Goal: Task Accomplishment & Management: Complete application form

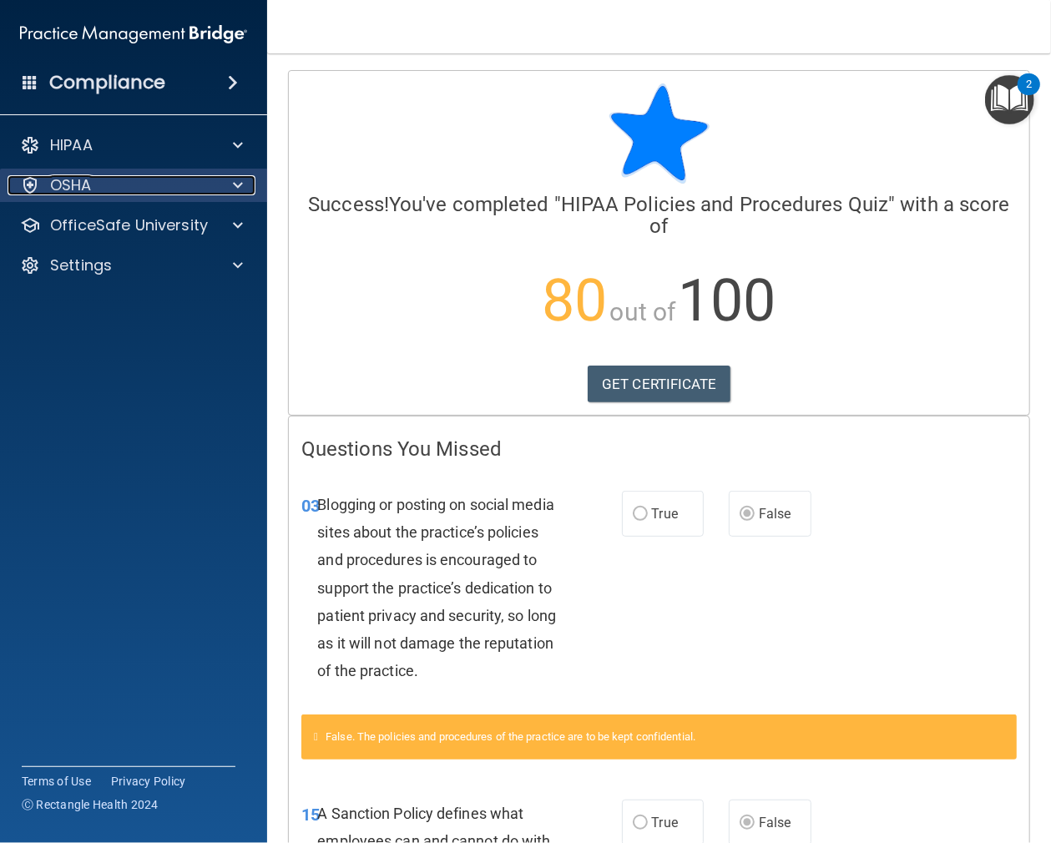
click at [95, 182] on div "OSHA" at bounding box center [111, 185] width 207 height 20
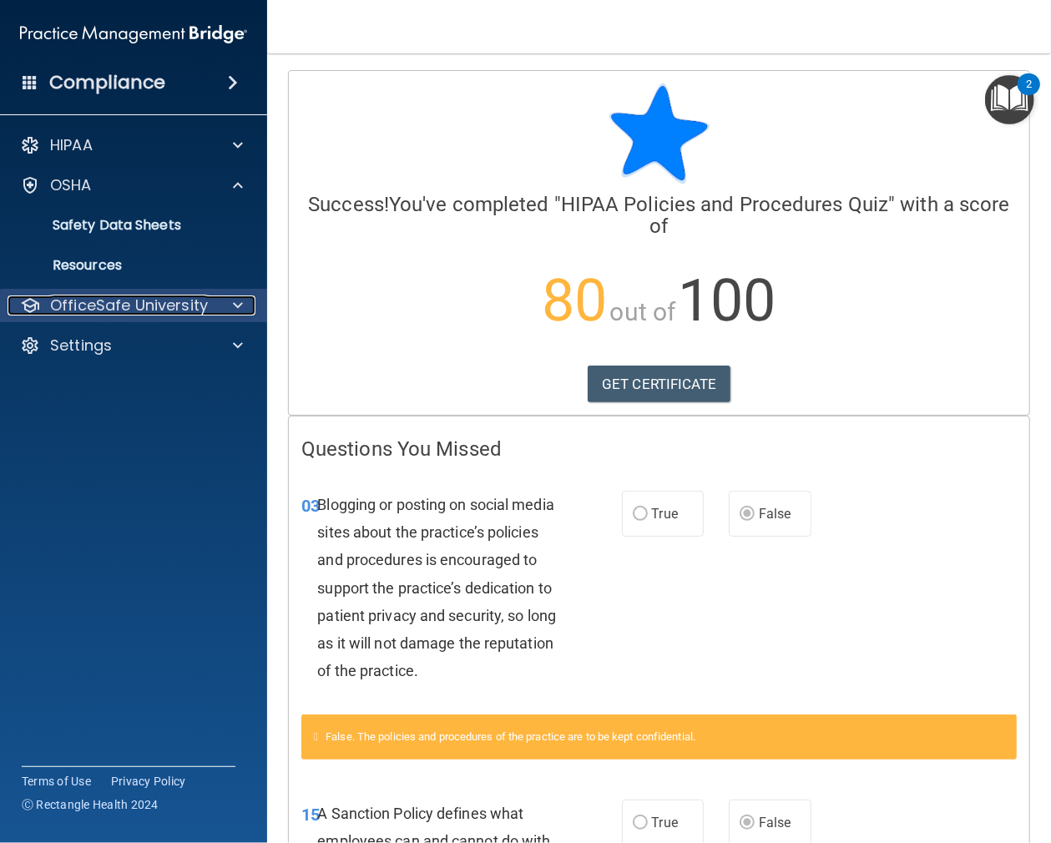
click at [134, 306] on p "OfficeSafe University" at bounding box center [129, 305] width 158 height 20
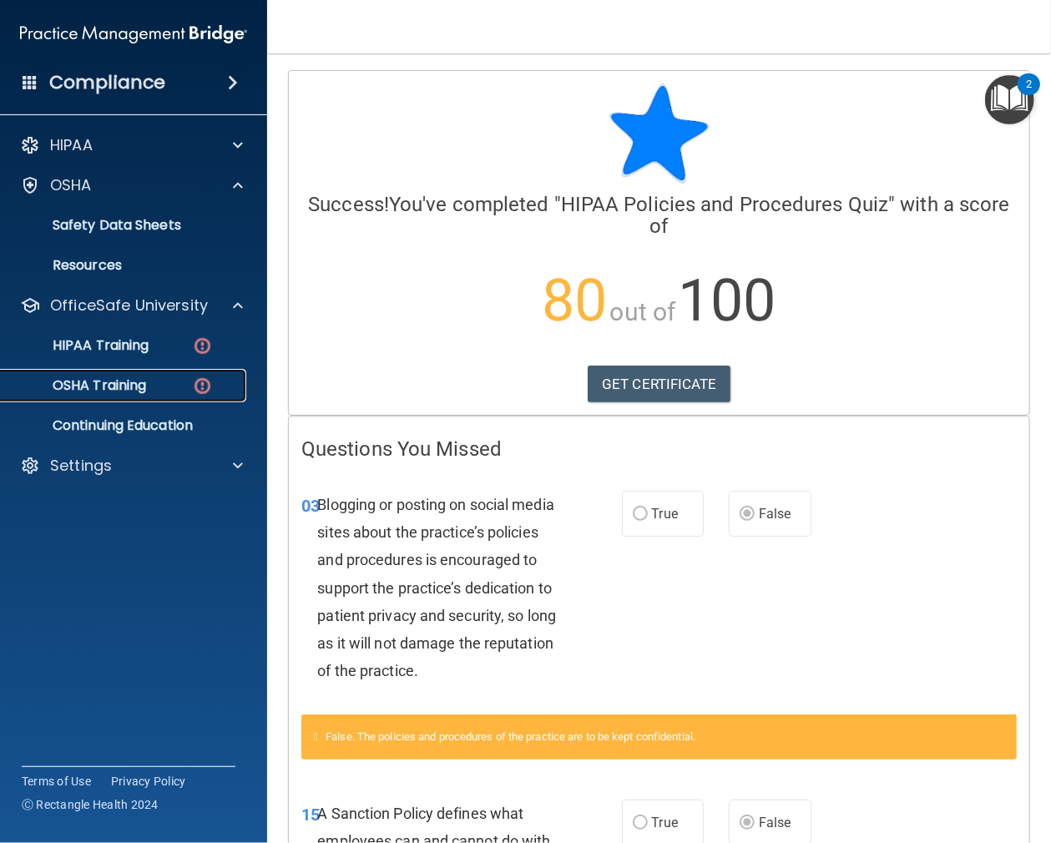
click at [127, 381] on p "OSHA Training" at bounding box center [78, 385] width 135 height 17
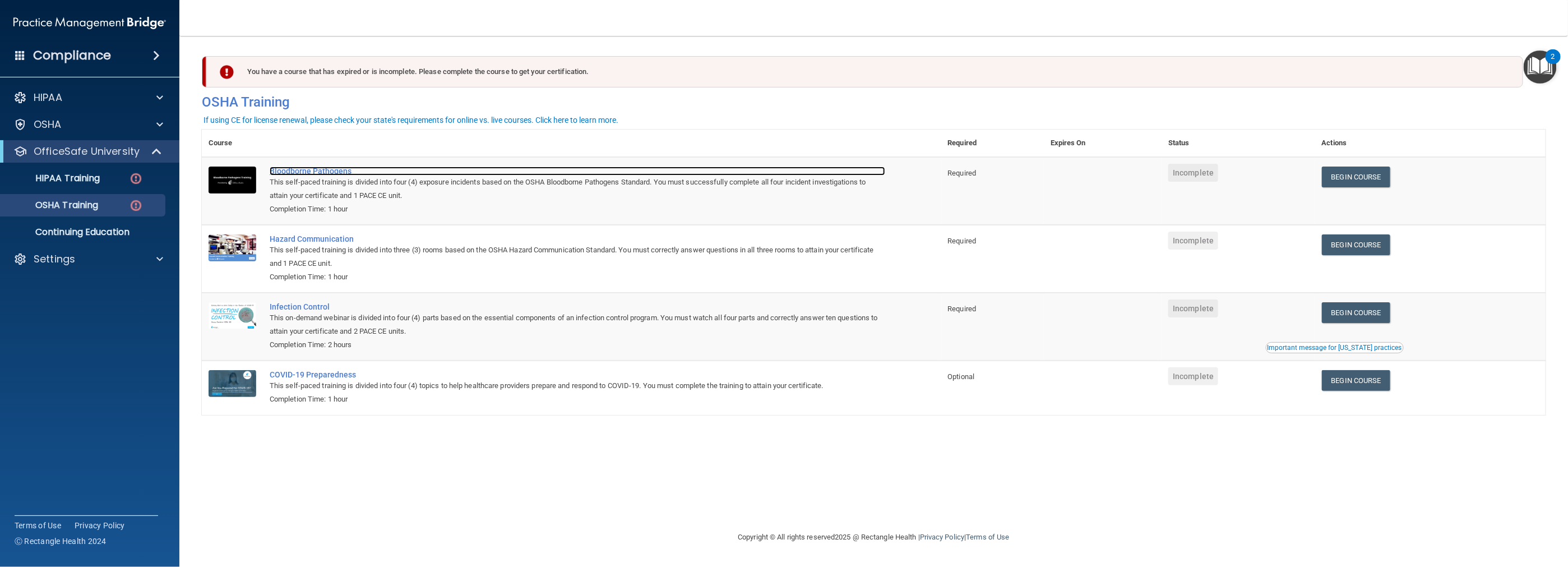
click at [289, 171] on div "Bloodborne Pathogens" at bounding box center [577, 171] width 616 height 9
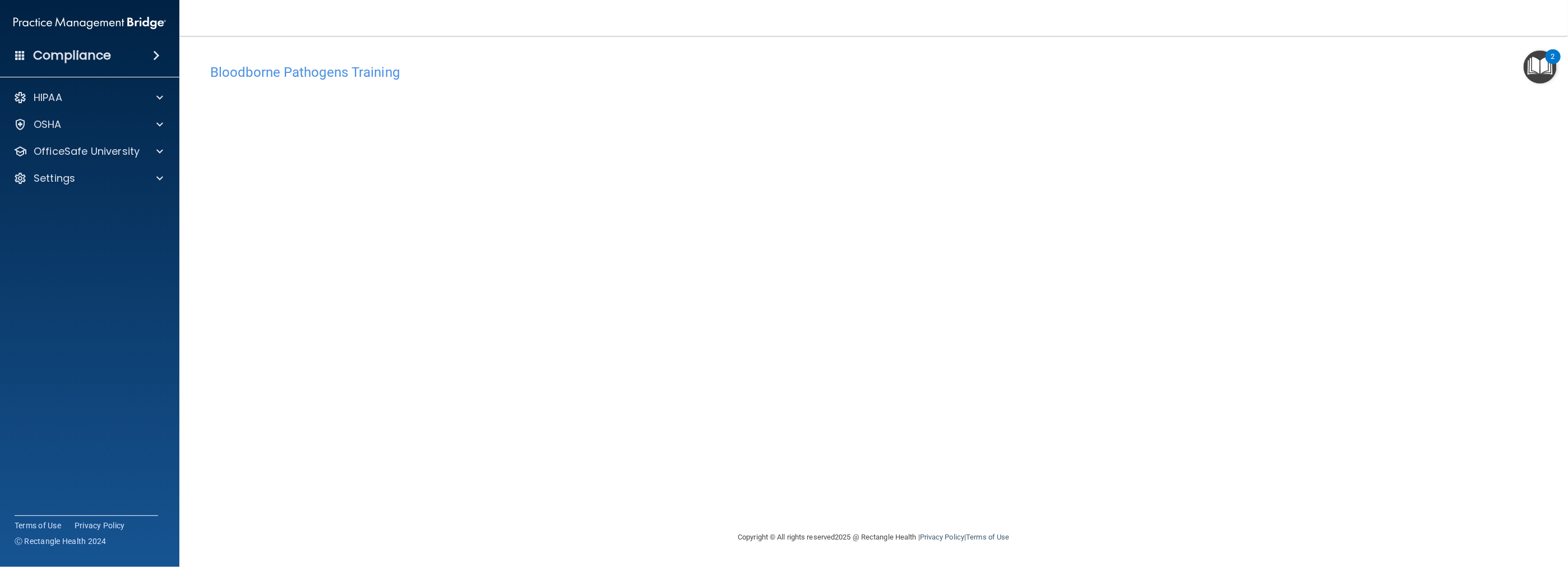
click at [877, 433] on div "Bloodborne Pathogens Training This course doesn’t expire until . Are you sure y…" at bounding box center [873, 294] width 1344 height 472
click at [802, 481] on div "Bloodborne Pathogens Training This course doesn’t expire until . Are you sure y…" at bounding box center [873, 294] width 1344 height 472
click at [856, 441] on div "Bloodborne Pathogens Training This course doesn’t expire until . Are you sure y…" at bounding box center [873, 294] width 1344 height 472
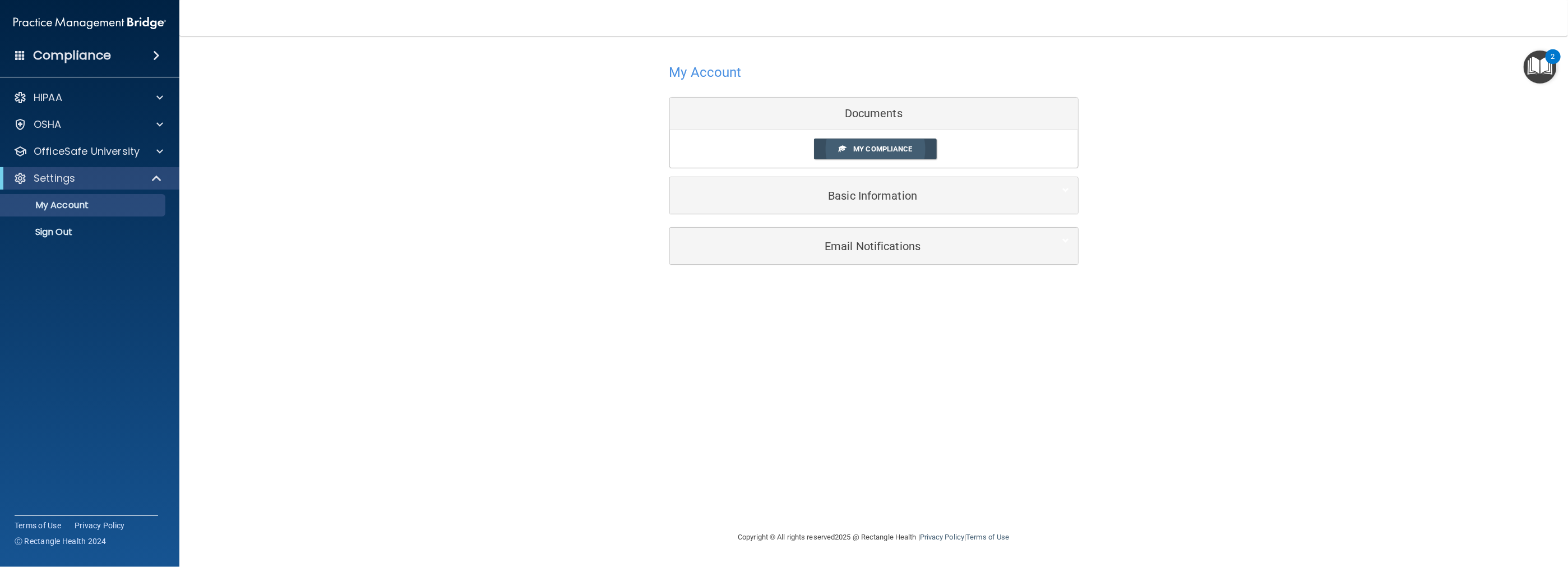
click at [860, 144] on span "My Compliance" at bounding box center [882, 148] width 59 height 9
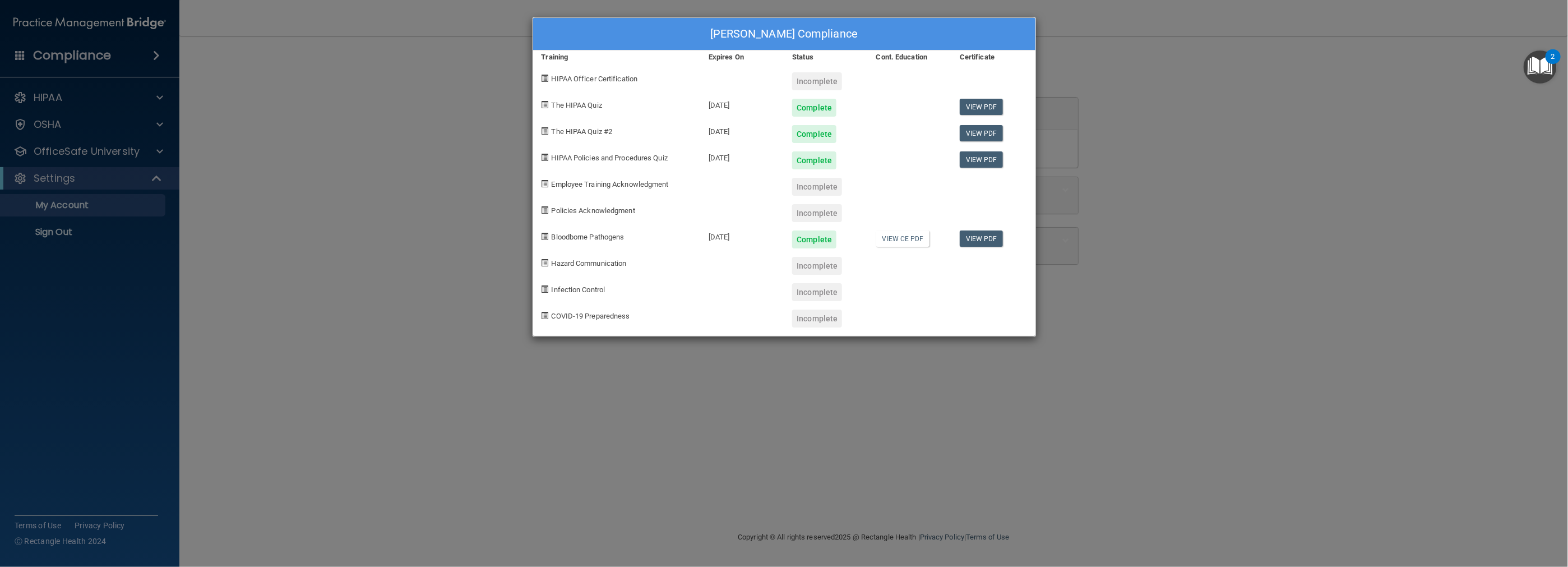
click at [490, 226] on div "Stevi Maulden's Compliance Training Expires On Status Cont. Education Certifica…" at bounding box center [784, 284] width 1568 height 567
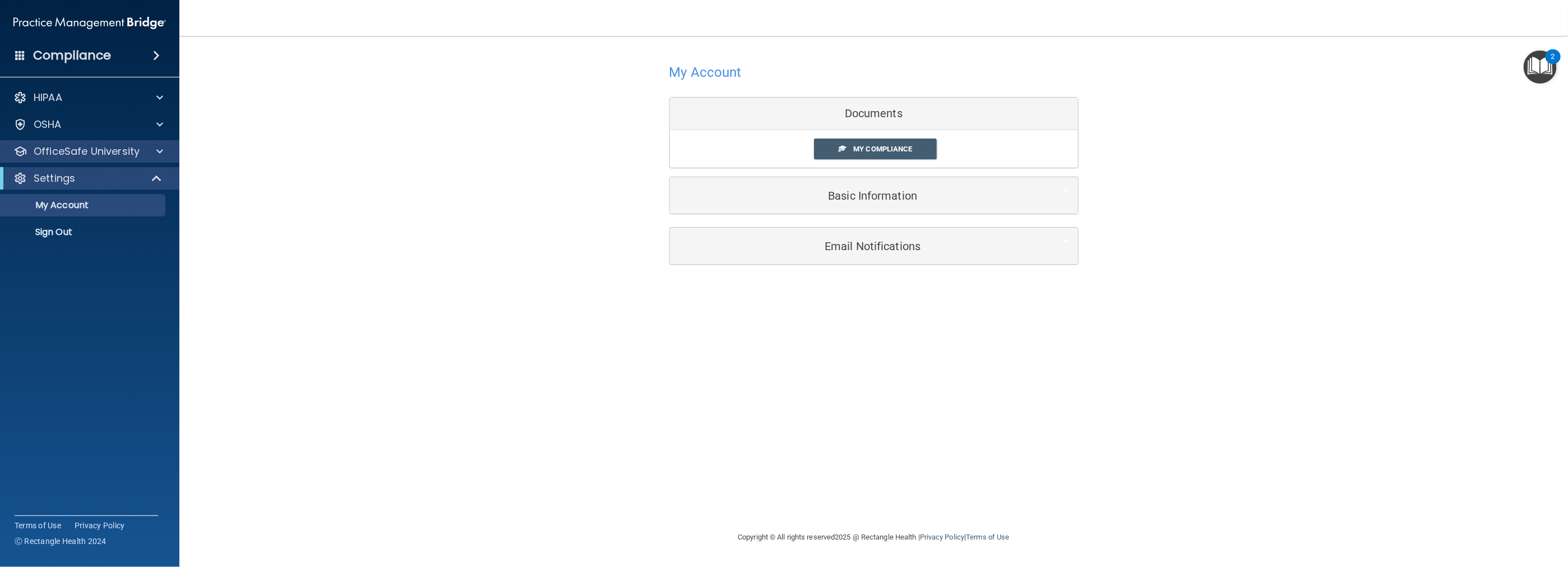
click at [95, 162] on div "OfficeSafe University" at bounding box center [90, 151] width 180 height 22
click at [160, 150] on span at bounding box center [160, 151] width 7 height 13
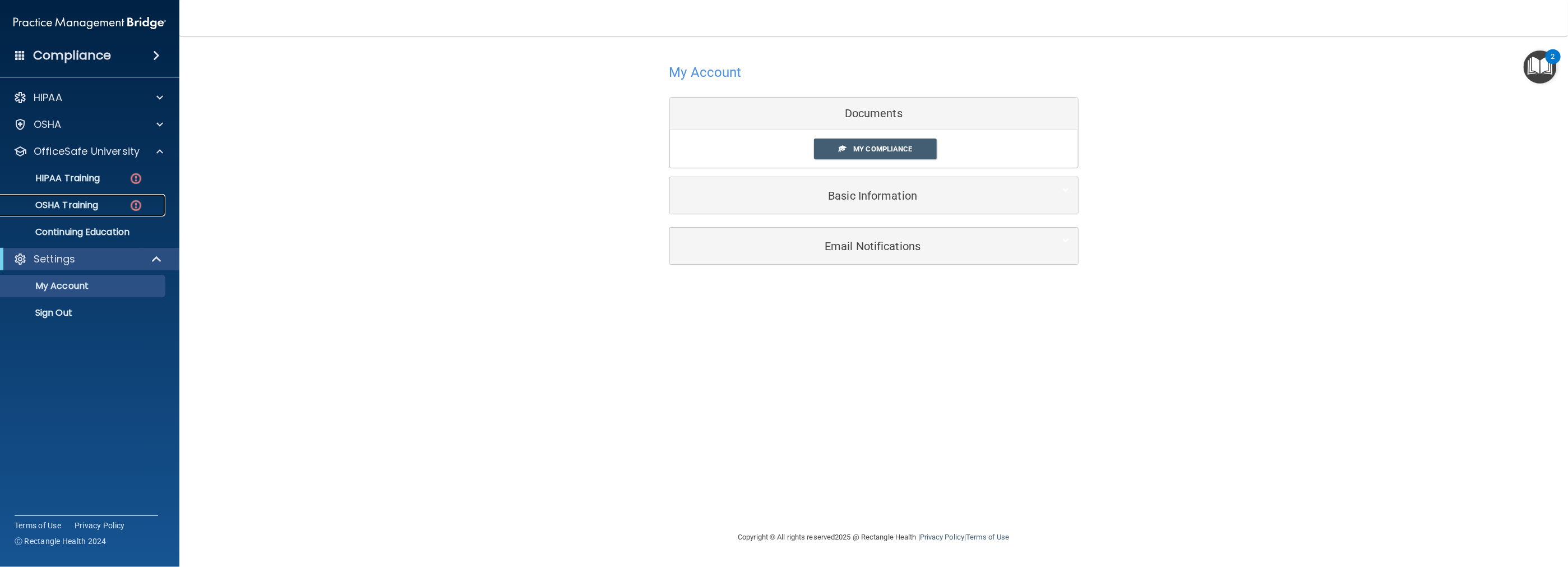
click at [95, 210] on p "OSHA Training" at bounding box center [52, 205] width 91 height 11
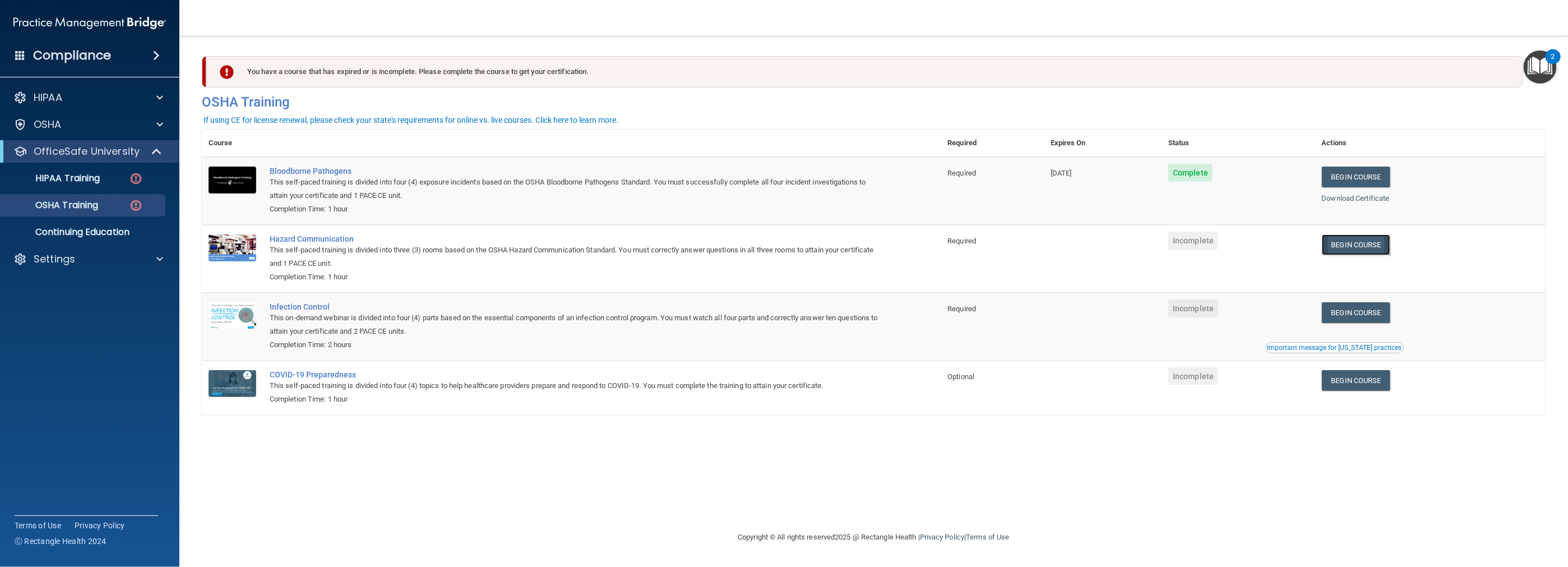
click at [1361, 243] on link "Begin Course" at bounding box center [1356, 245] width 68 height 21
click at [1386, 310] on link "Begin Course" at bounding box center [1356, 312] width 68 height 21
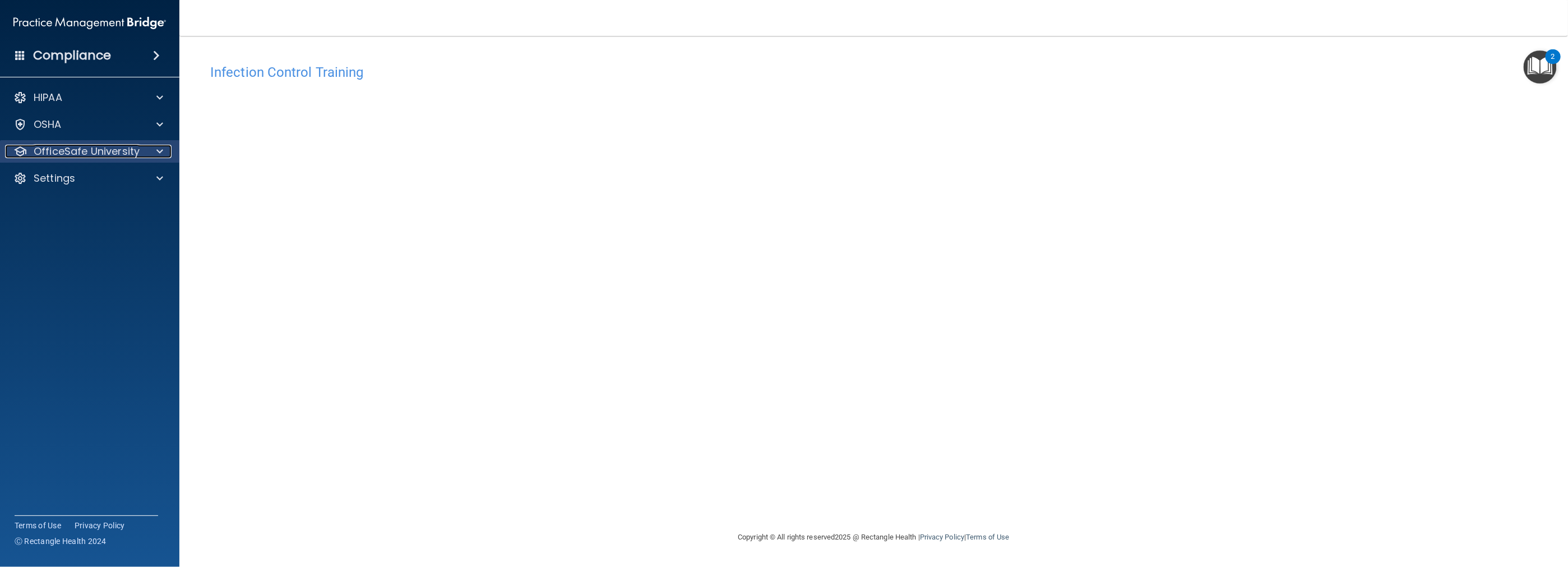
click at [161, 151] on span at bounding box center [160, 151] width 7 height 13
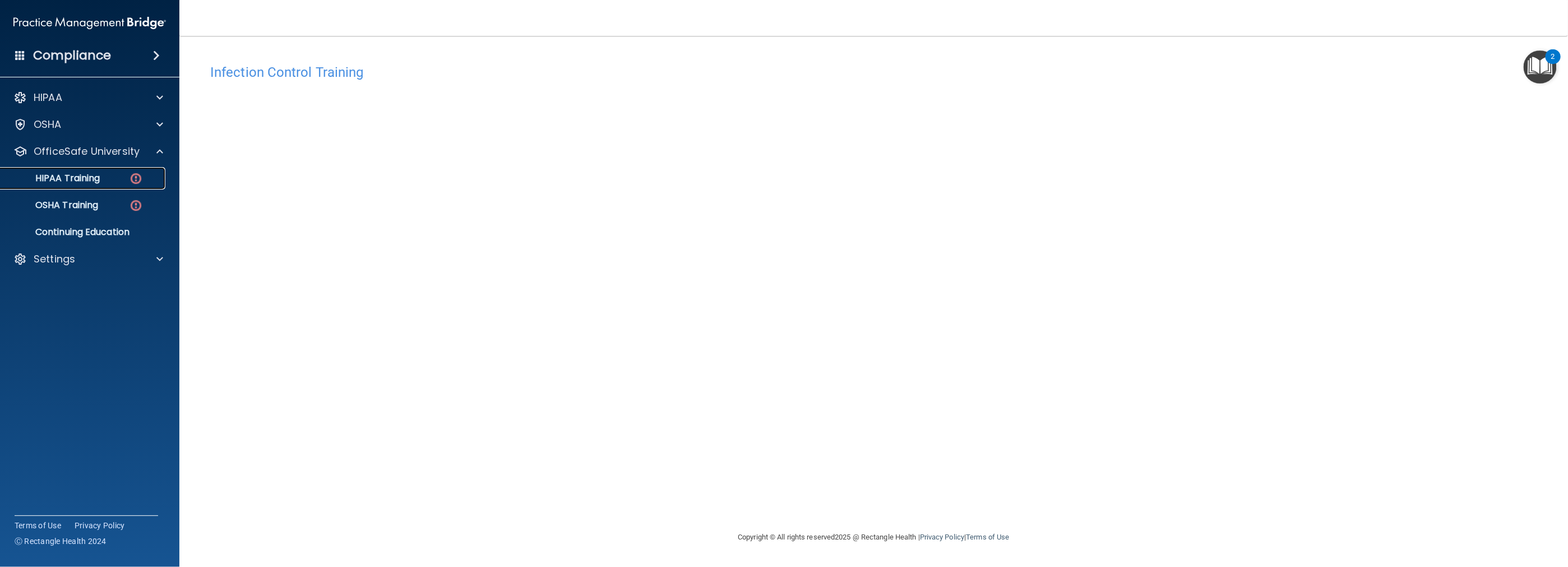
click at [86, 175] on p "HIPAA Training" at bounding box center [54, 178] width 93 height 11
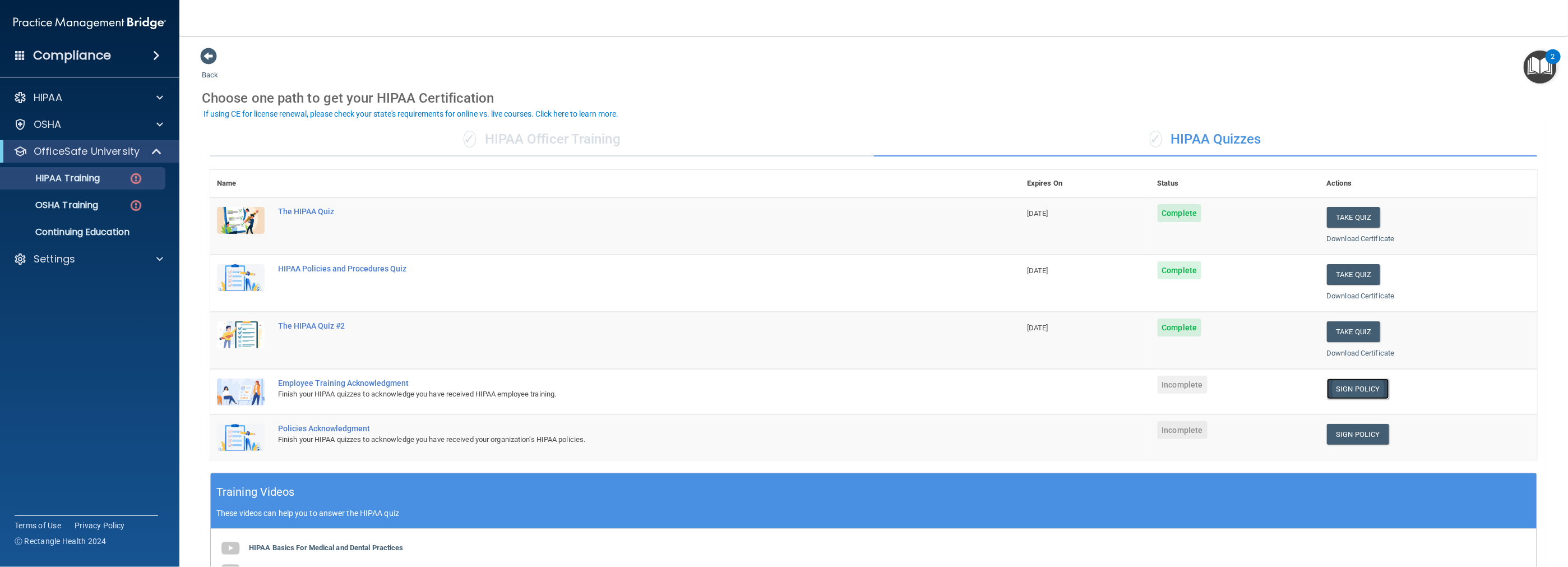
click at [1360, 383] on link "Sign Policy" at bounding box center [1358, 388] width 62 height 21
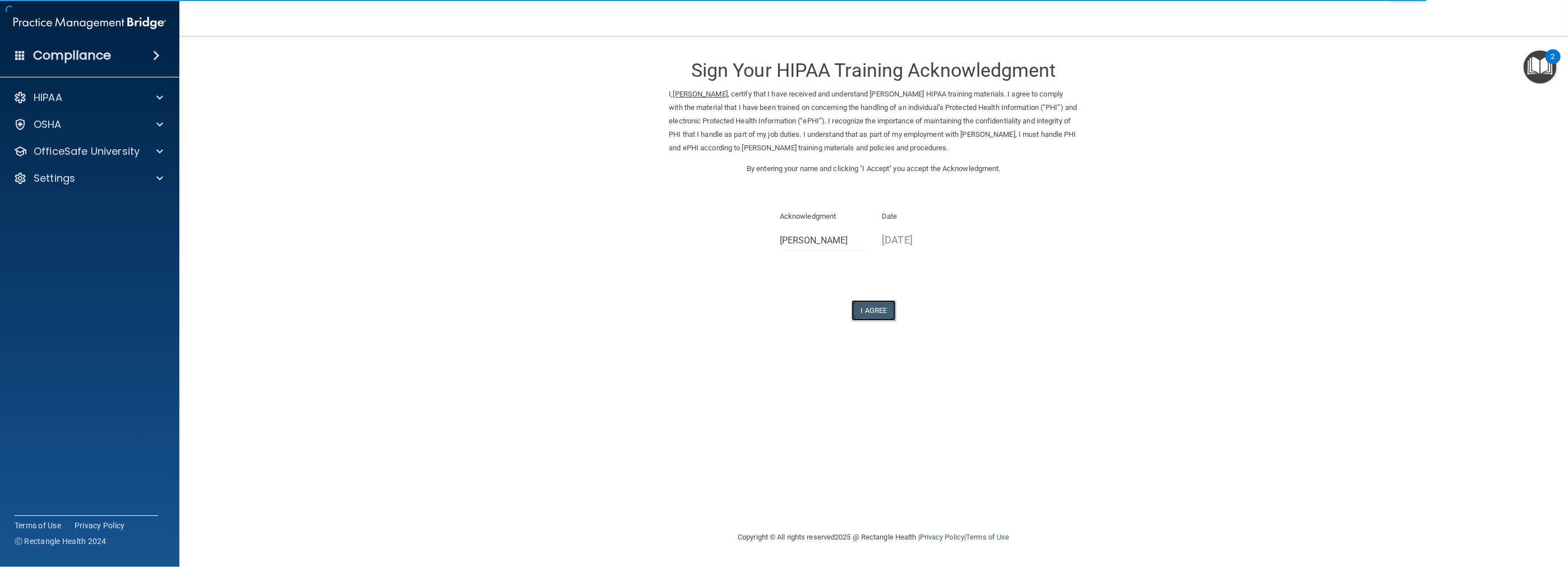
click at [884, 302] on button "I Agree" at bounding box center [874, 310] width 45 height 21
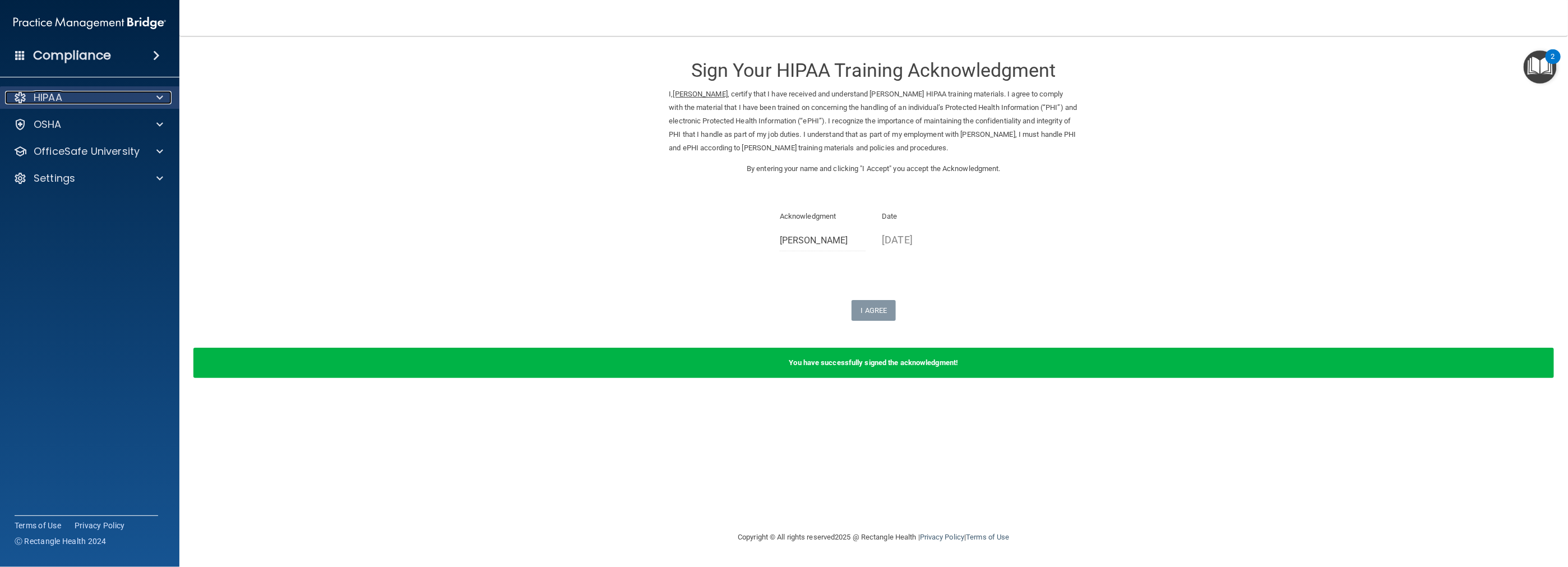
click at [134, 101] on div "HIPAA" at bounding box center [75, 97] width 139 height 13
click at [90, 105] on div "HIPAA" at bounding box center [90, 97] width 180 height 22
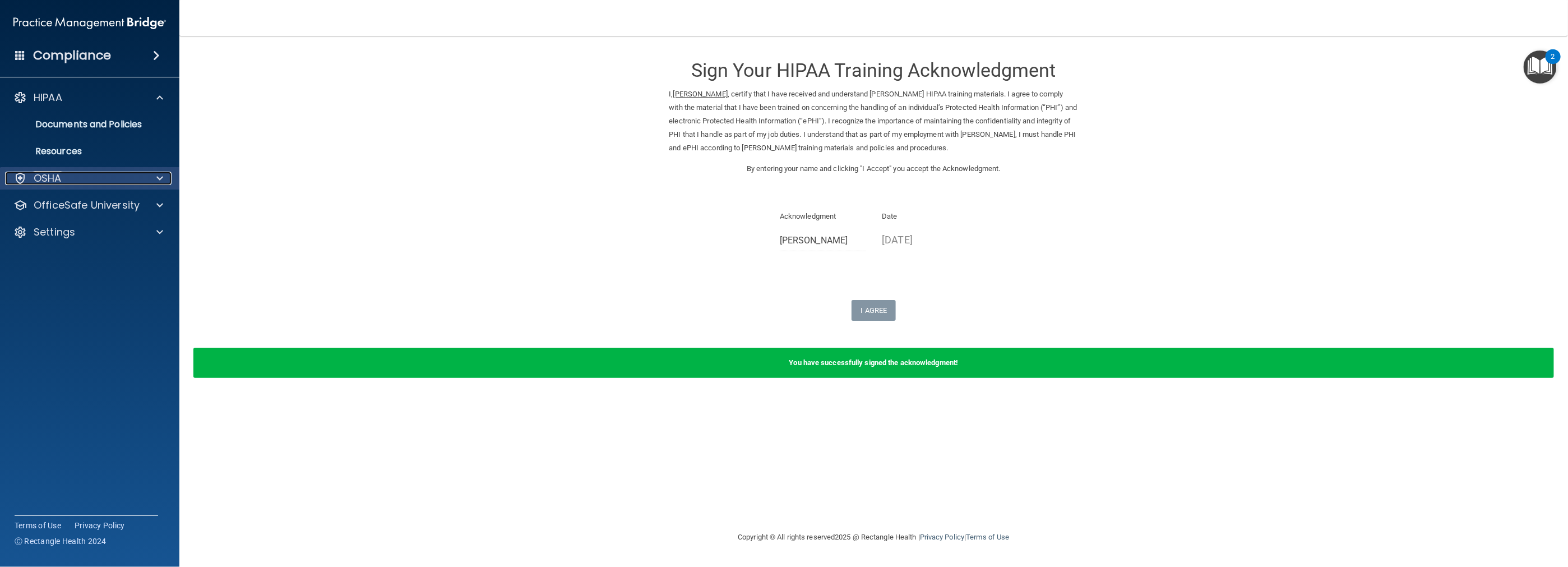
click at [141, 183] on div "OSHA" at bounding box center [75, 178] width 139 height 13
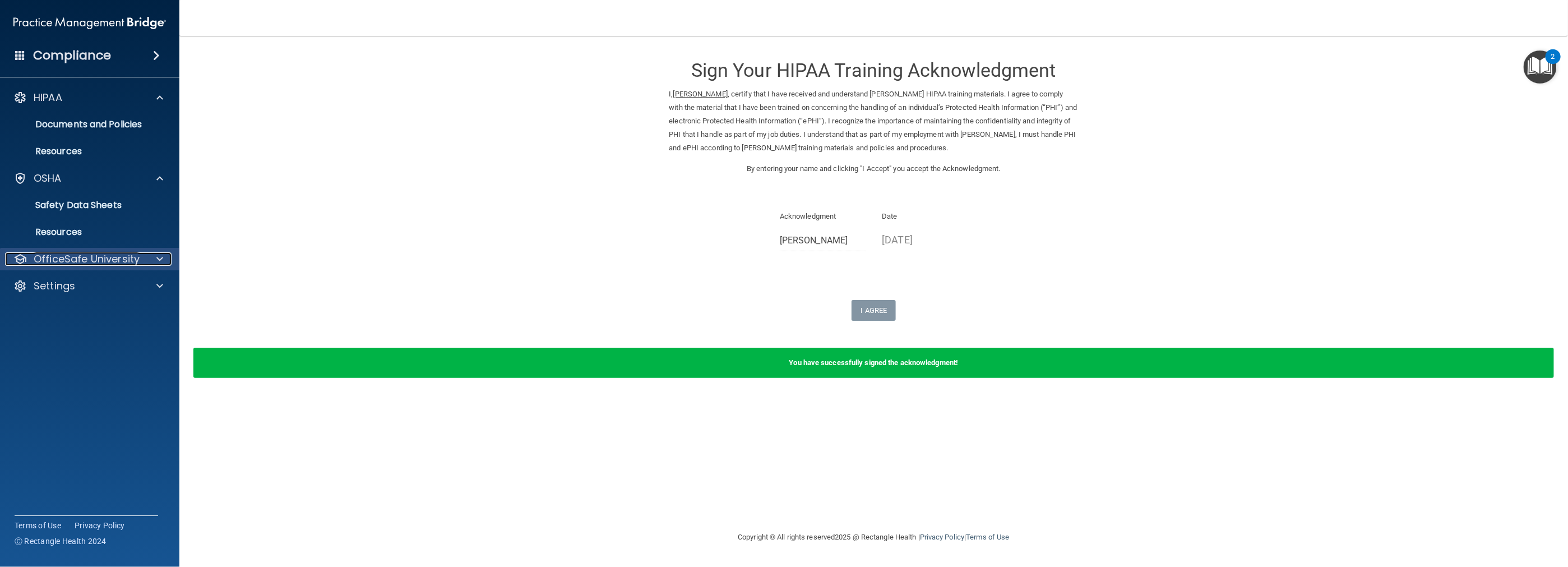
click at [127, 255] on p "OfficeSafe University" at bounding box center [87, 259] width 106 height 13
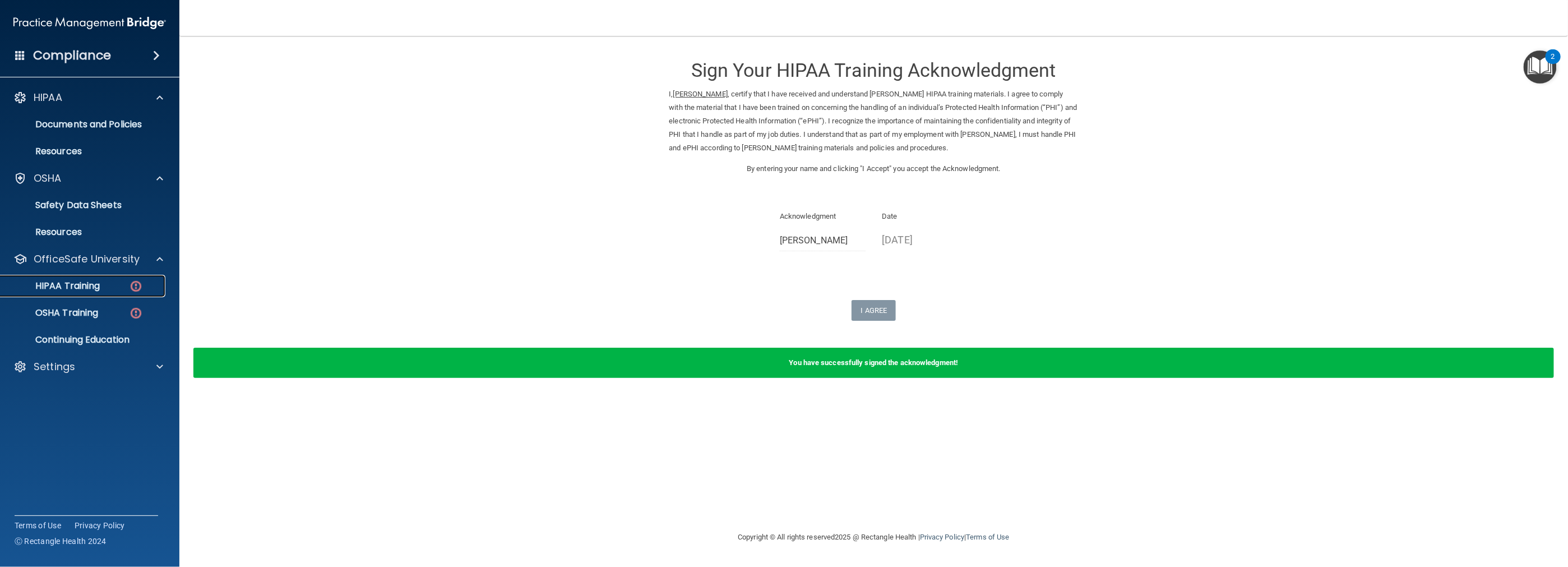
click at [104, 288] on div "HIPAA Training" at bounding box center [84, 286] width 153 height 11
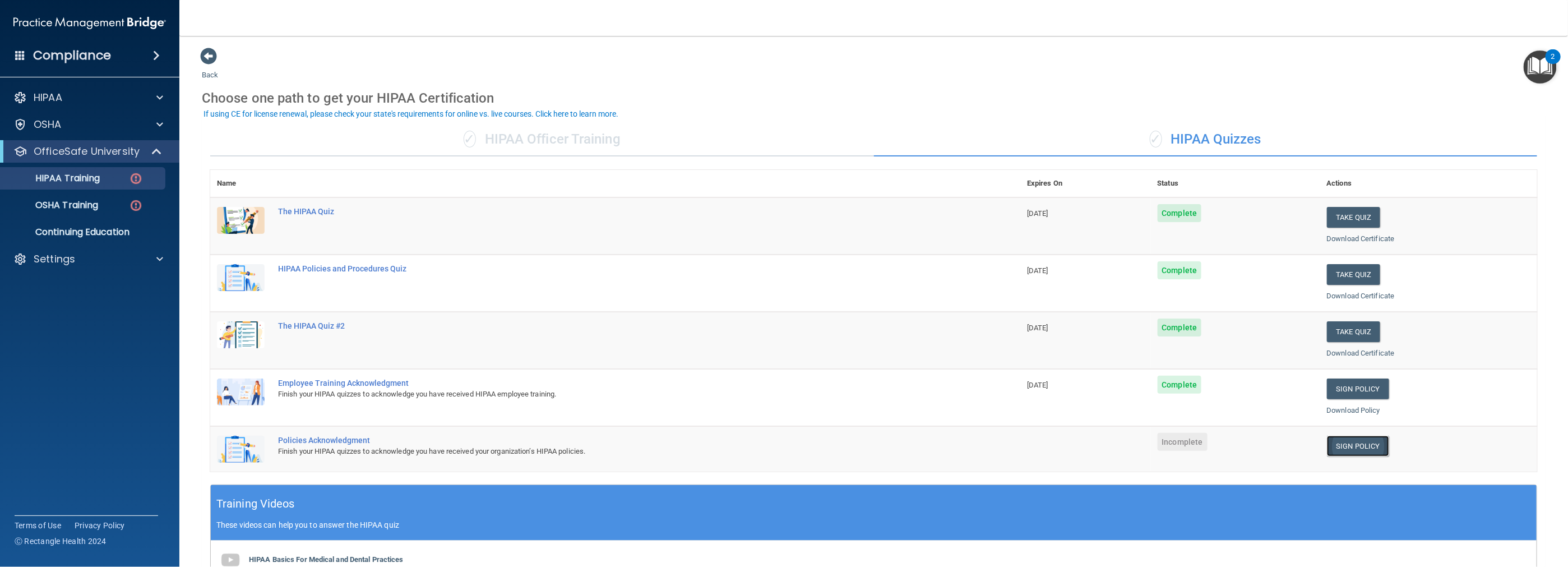
click at [1341, 444] on link "Sign Policy" at bounding box center [1358, 446] width 62 height 21
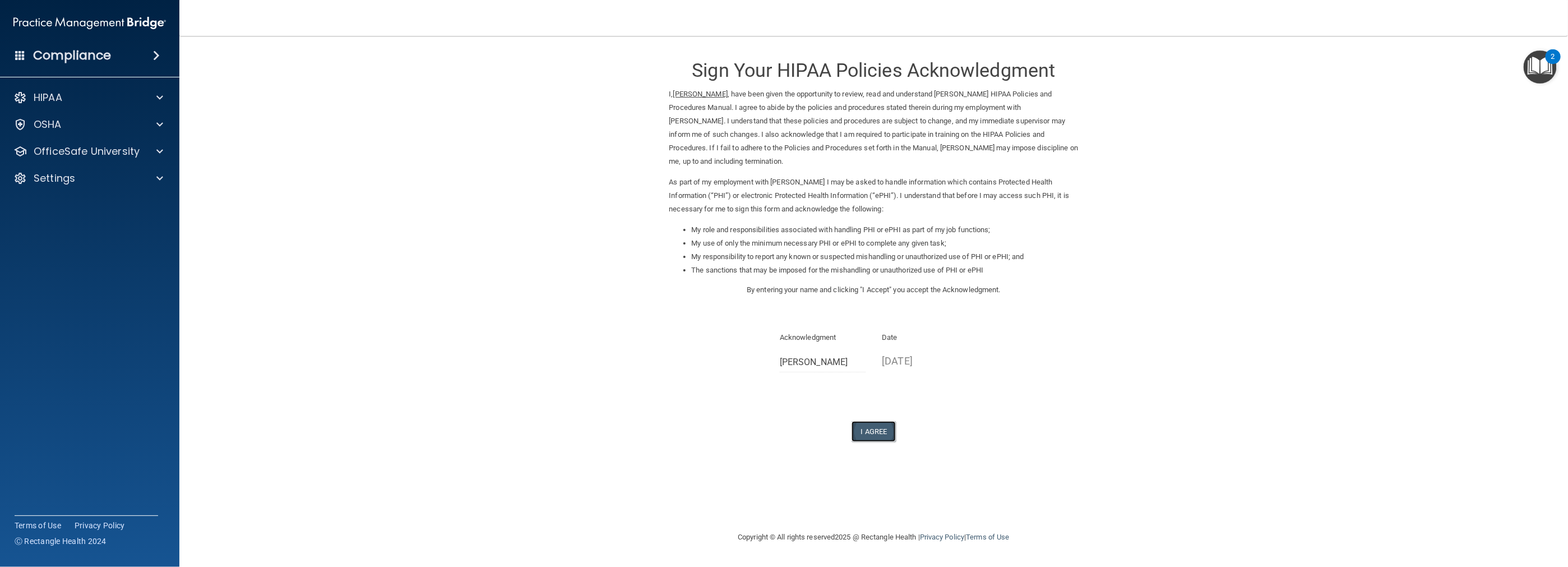
click at [872, 441] on button "I Agree" at bounding box center [874, 431] width 45 height 21
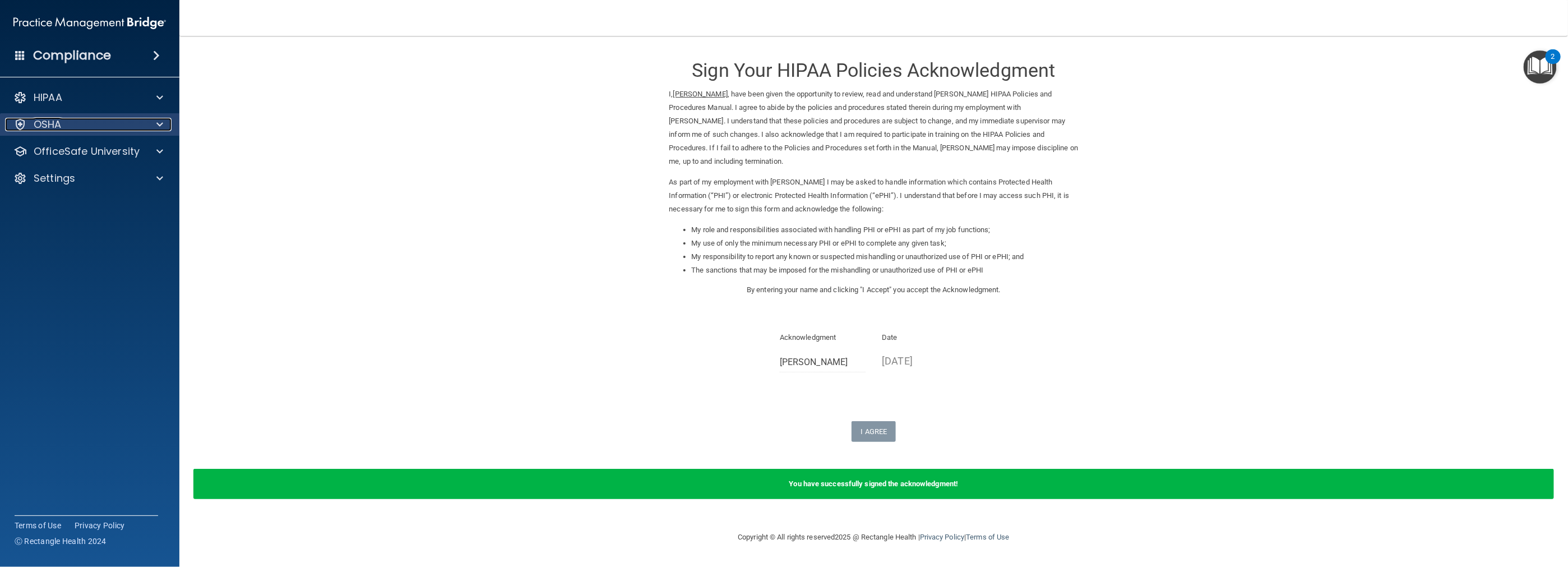
click at [156, 127] on span at bounding box center [160, 124] width 7 height 13
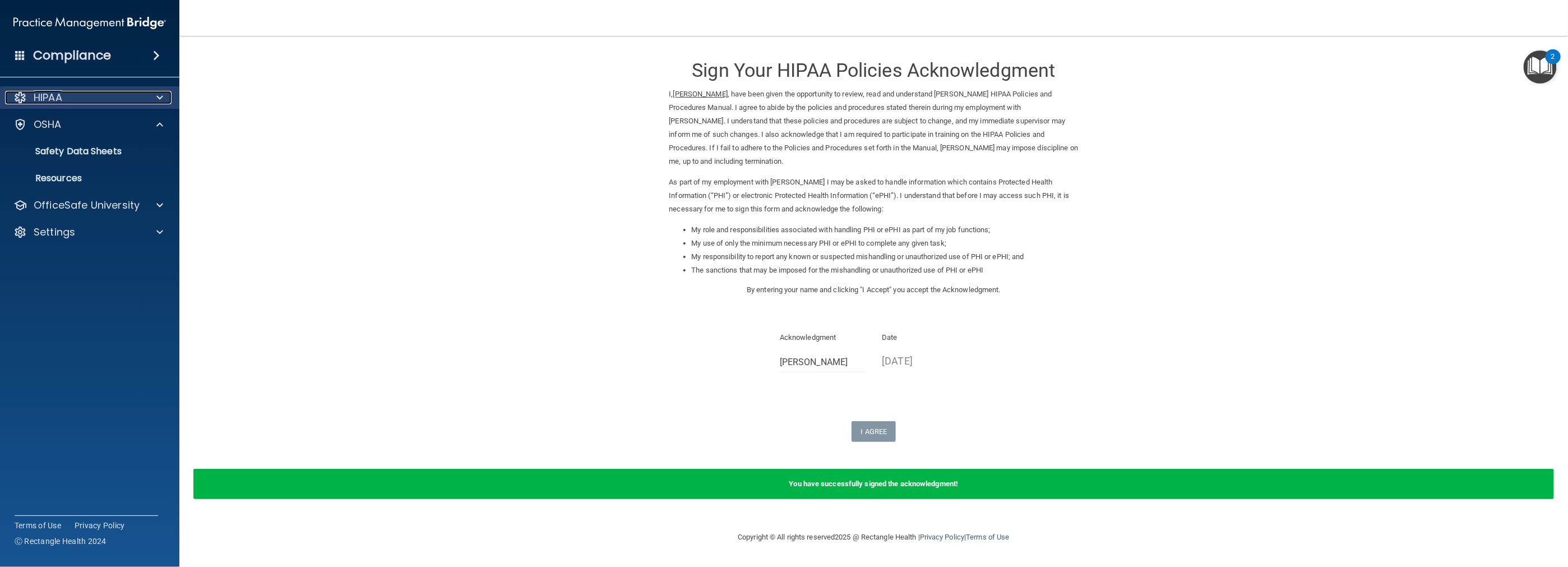
click at [158, 101] on span at bounding box center [160, 97] width 7 height 13
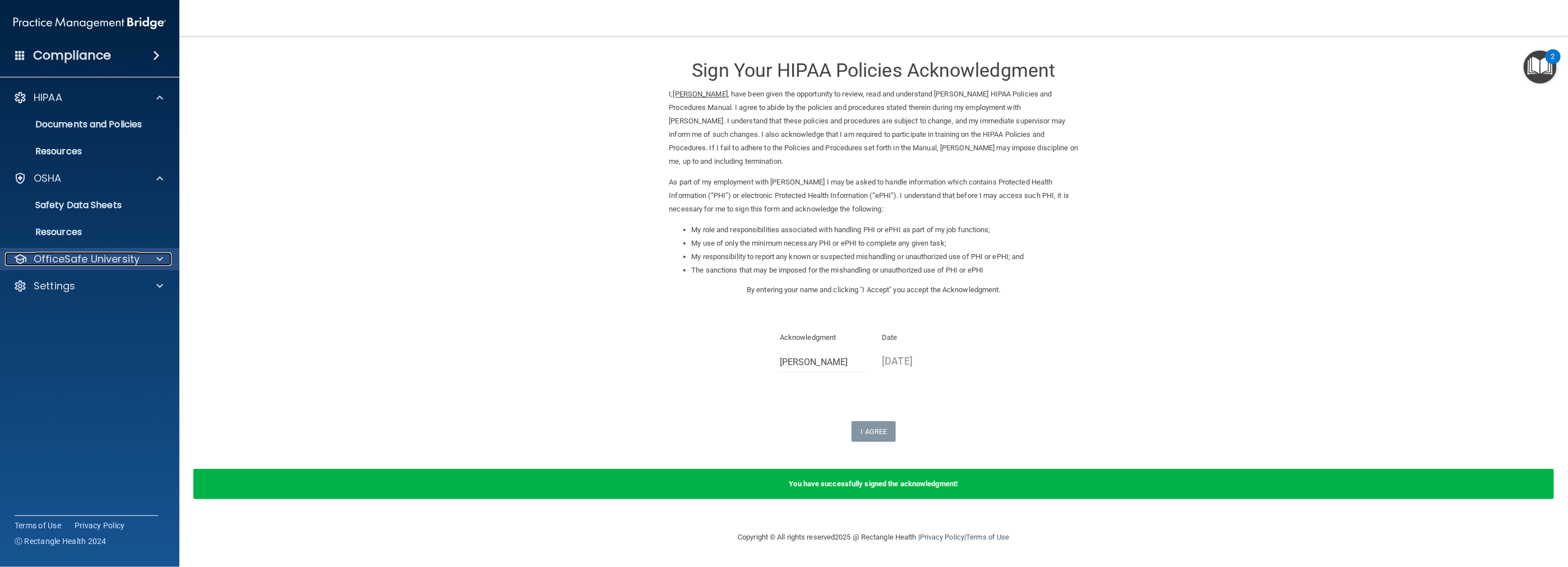
click at [165, 263] on div at bounding box center [158, 259] width 28 height 13
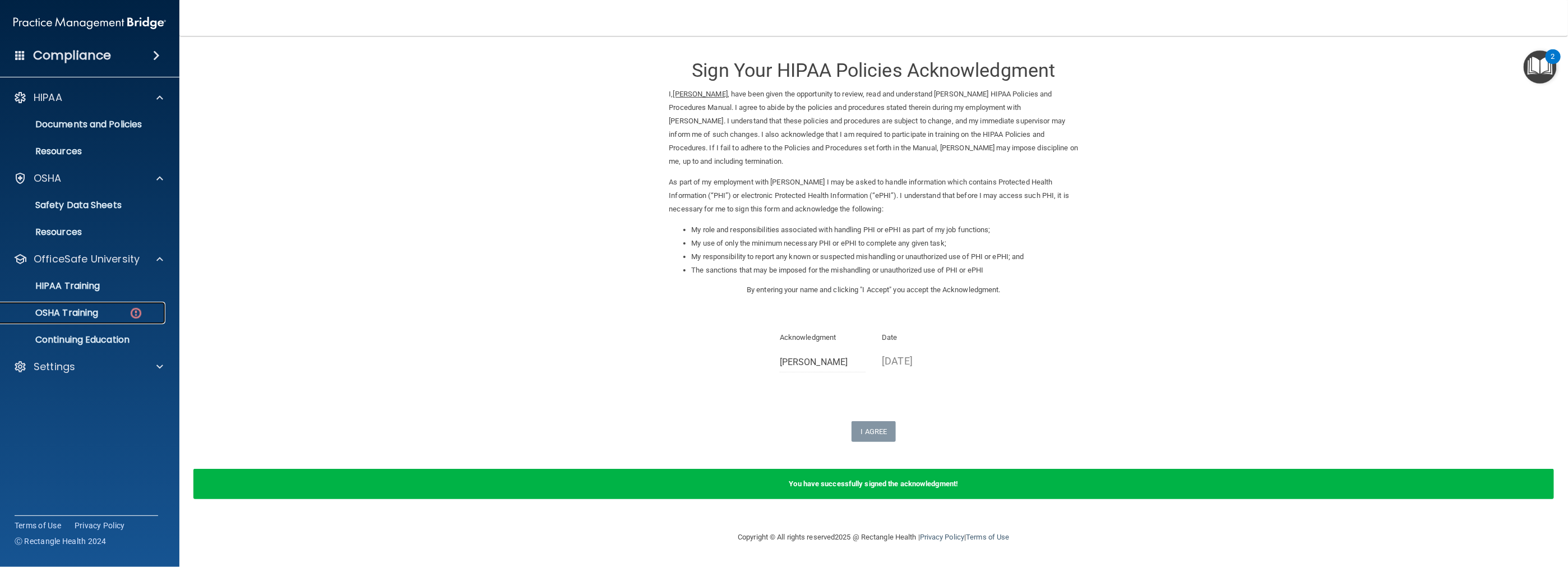
click at [151, 317] on div "OSHA Training" at bounding box center [84, 312] width 153 height 11
